Goal: Task Accomplishment & Management: Manage account settings

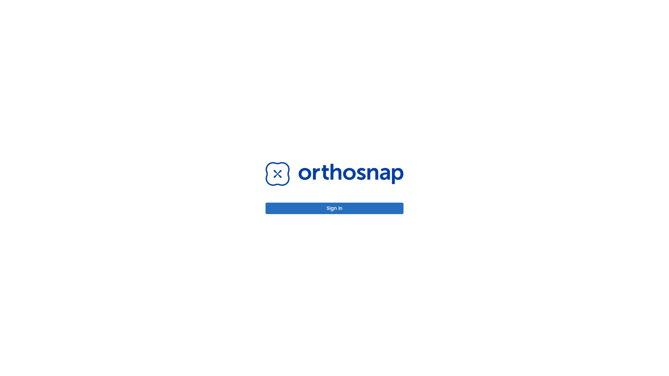
click at [335, 208] on button "Sign in" at bounding box center [335, 209] width 138 height 12
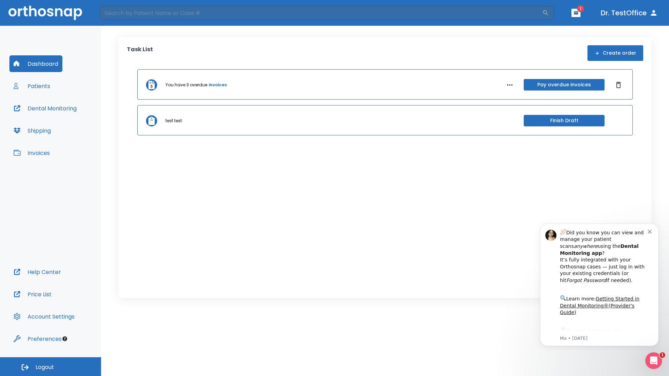
click at [51, 367] on span "Logout" at bounding box center [45, 368] width 18 height 8
